Goal: Task Accomplishment & Management: Use online tool/utility

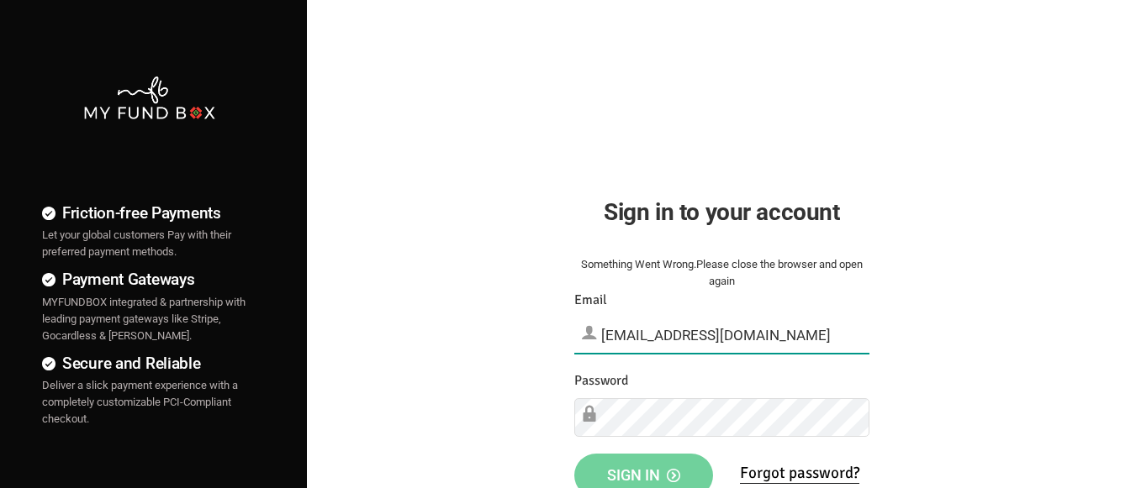
type input "[EMAIL_ADDRESS][DOMAIN_NAME]"
click at [643, 470] on span "Sign in" at bounding box center [643, 476] width 73 height 18
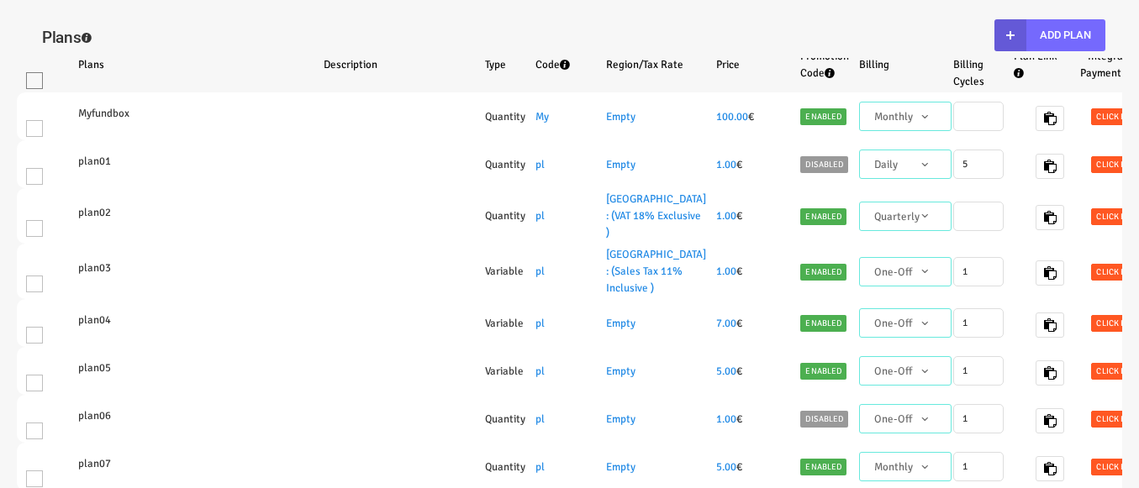
select select "100"
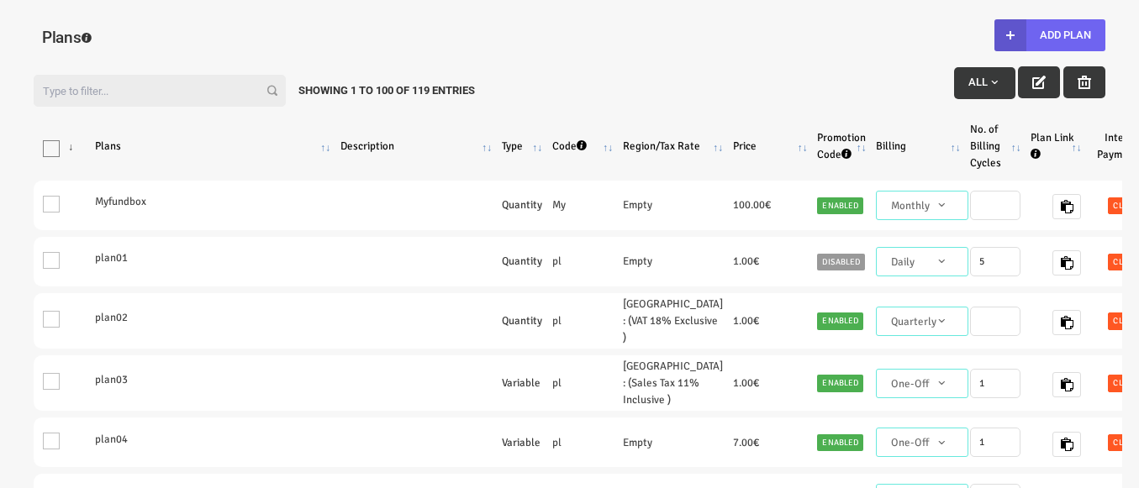
click at [1049, 35] on button "Add Plan" at bounding box center [1050, 35] width 111 height 32
type input "100"
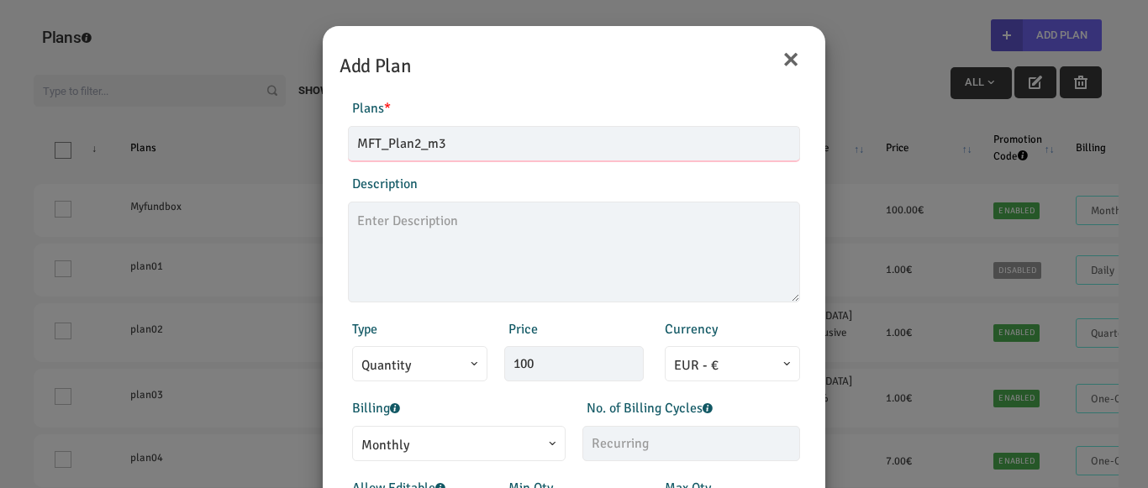
type input "MFT_Plan2_m3"
type textarea "MFT_Plan2_description"
click at [451, 443] on span "Monthly" at bounding box center [459, 445] width 195 height 21
type input "99.00"
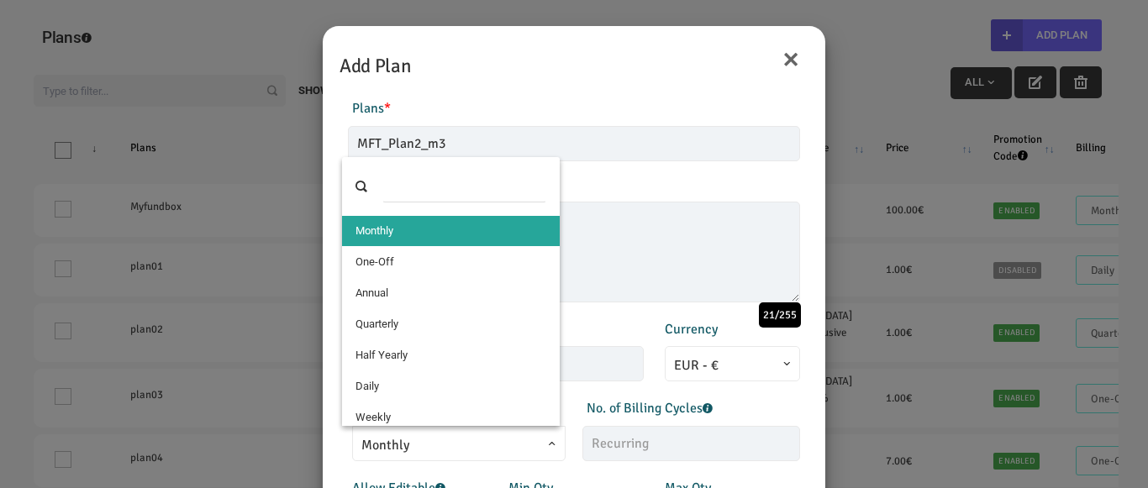
select select "4"
type input "1"
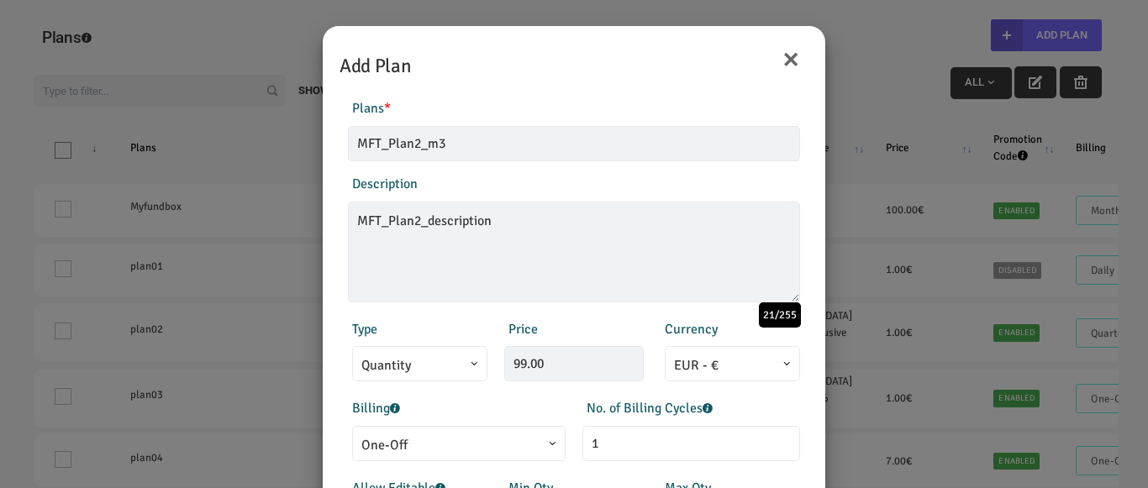
scroll to position [338, 0]
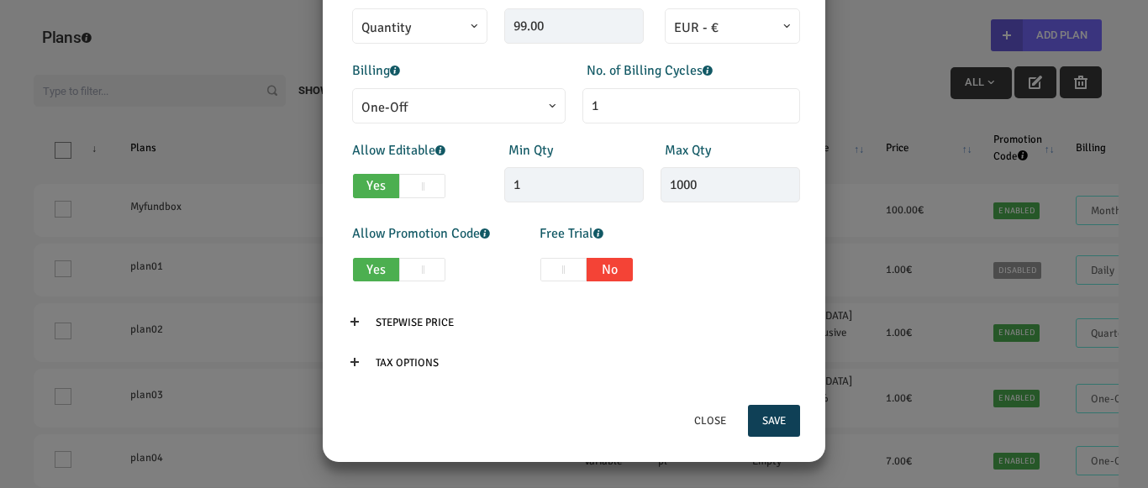
click at [767, 421] on button "Save" at bounding box center [774, 421] width 52 height 32
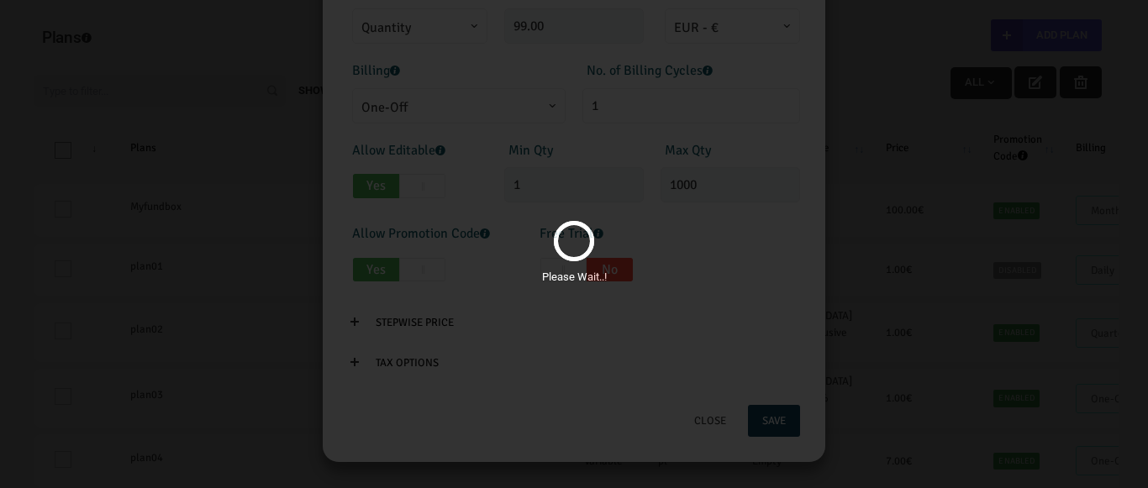
drag, startPoint x: 705, startPoint y: 175, endPoint x: 703, endPoint y: 200, distance: 25.3
click at [705, 175] on div "Please Wait..!" at bounding box center [574, 244] width 1148 height 488
